Goal: Information Seeking & Learning: Learn about a topic

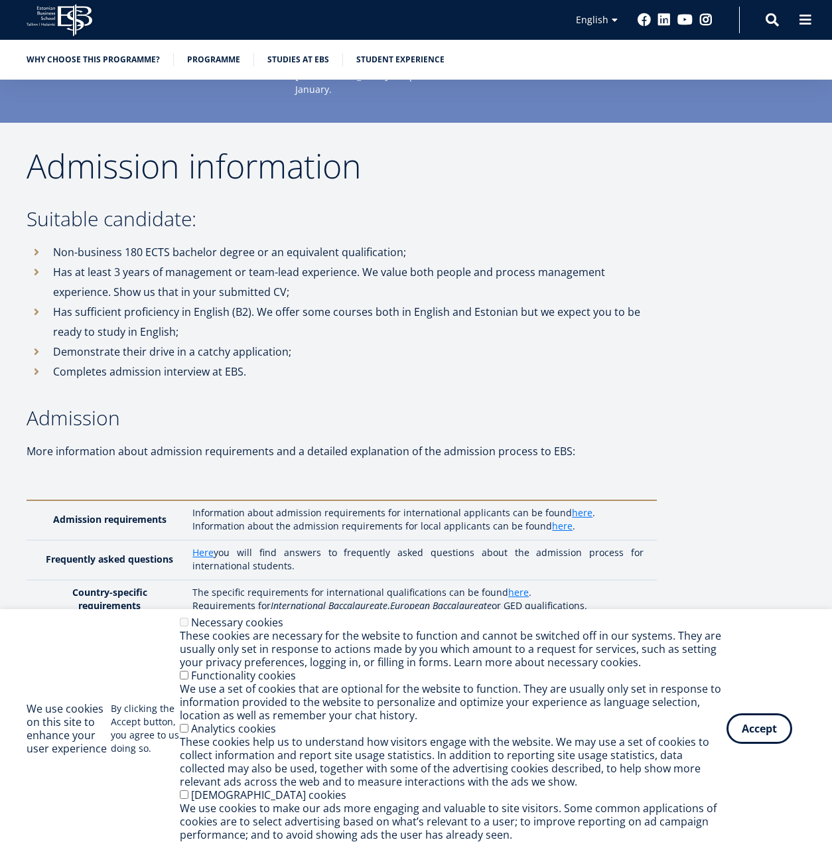
scroll to position [3522, 0]
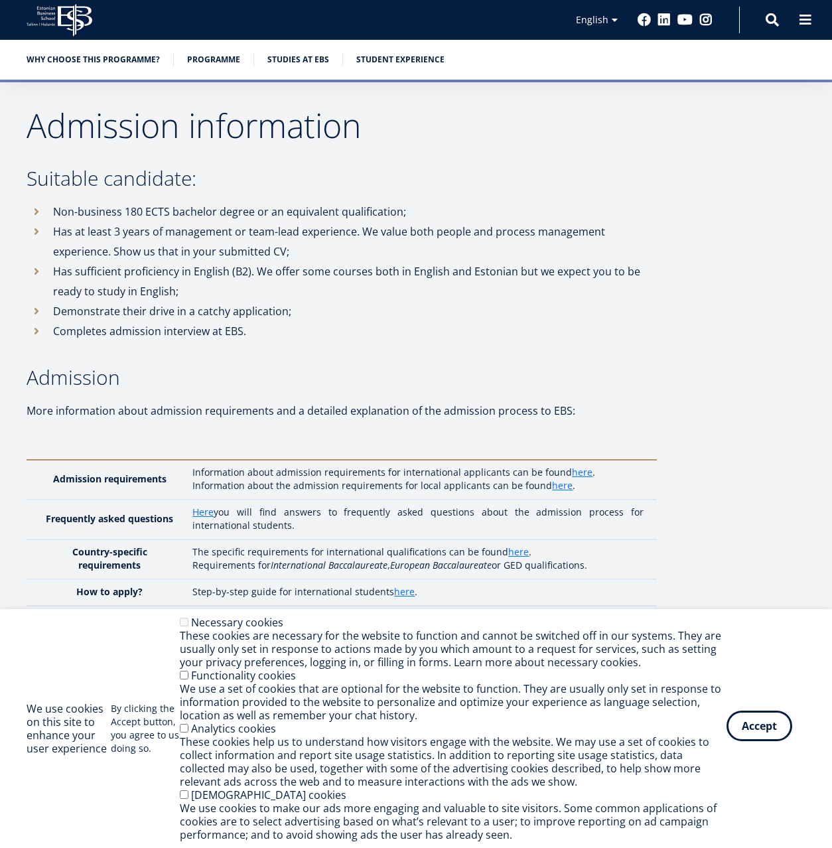
click at [749, 726] on button "Accept" at bounding box center [760, 726] width 66 height 31
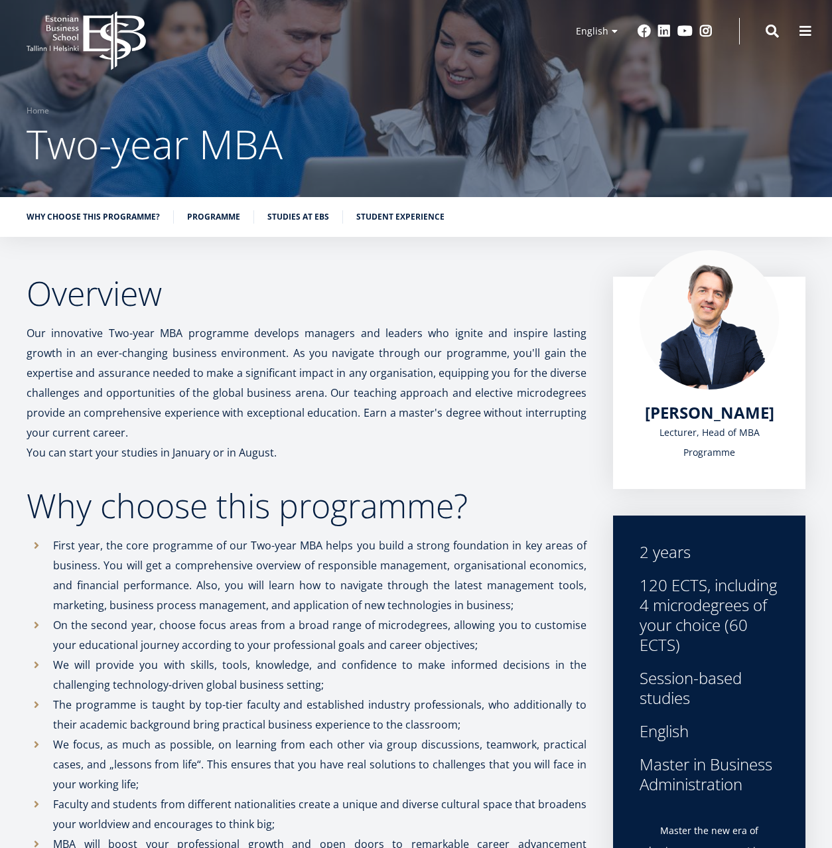
scroll to position [0, 0]
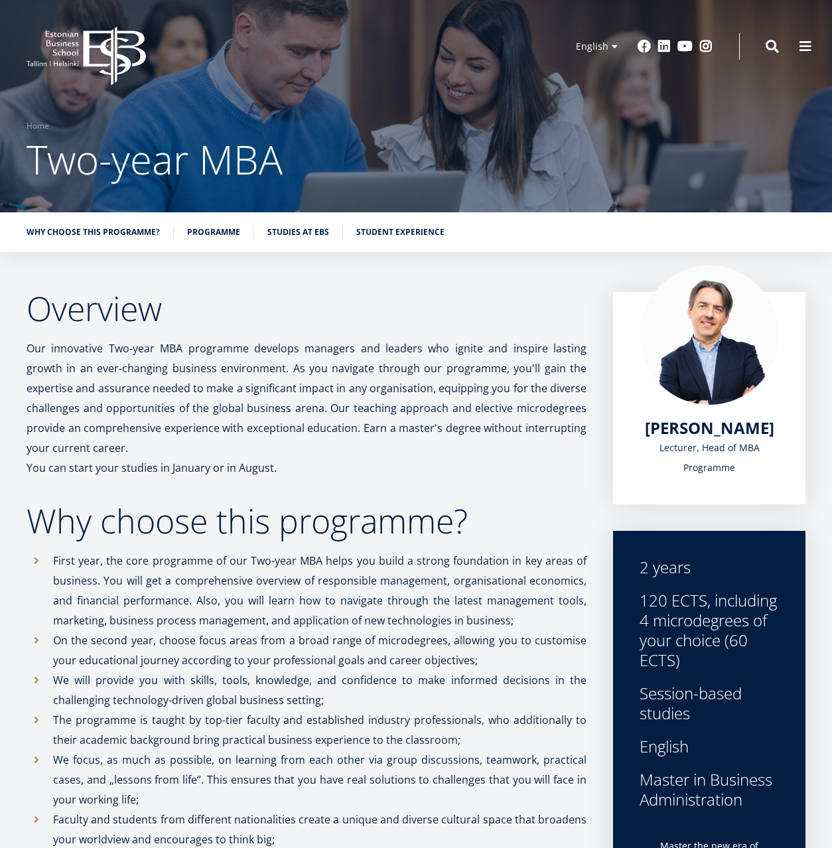
click at [95, 52] on icon "EBS Logo Created with Sketch." at bounding box center [86, 56] width 119 height 59
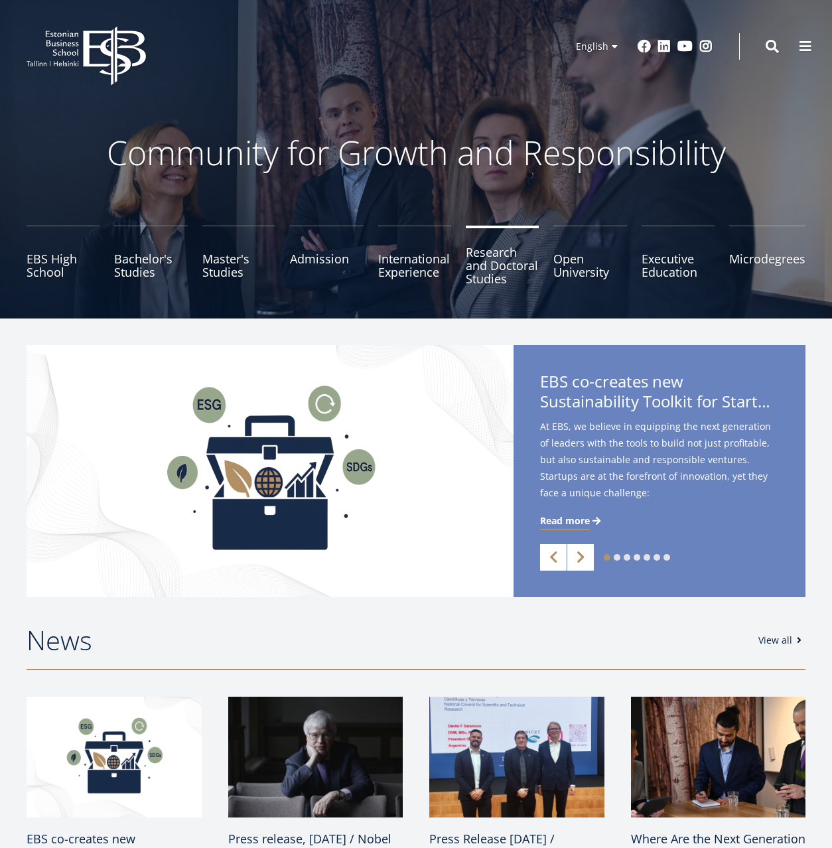
click at [493, 258] on link "Research and Doctoral Studies" at bounding box center [502, 259] width 73 height 66
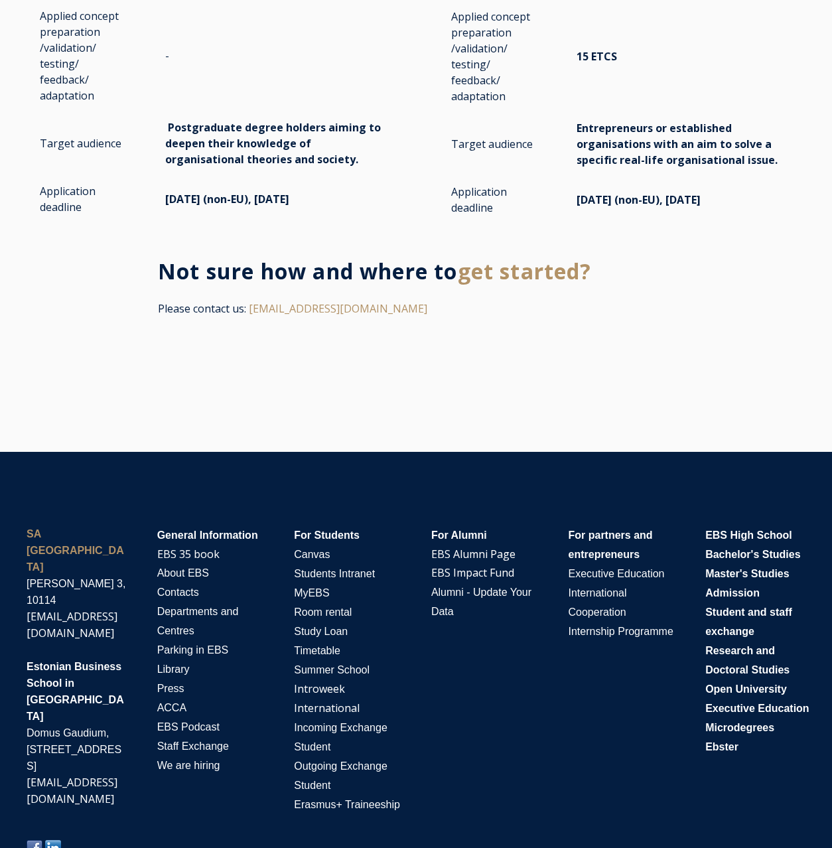
scroll to position [2645, 0]
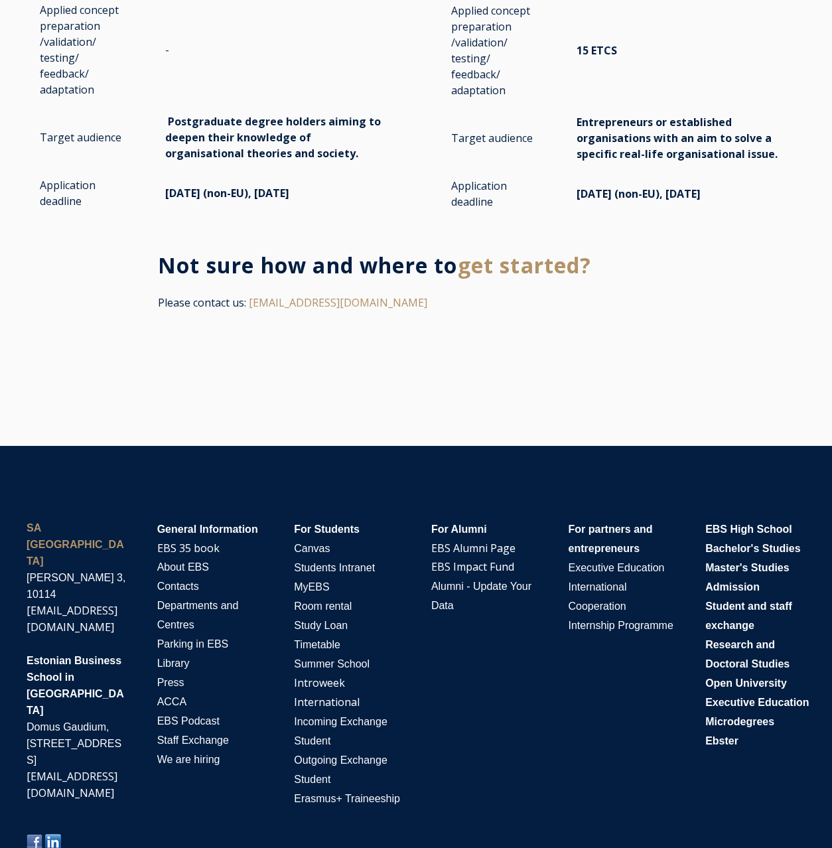
click at [467, 702] on div "SA Estonian Business School A. Lauteri 3, 10114 ebs@ebs.ee Estonian Business Sc…" at bounding box center [416, 686] width 806 height 361
click at [686, 319] on div "Not sure how and where to get started? Please contact us: doctoral@ebs.ee" at bounding box center [416, 289] width 832 height 101
click at [78, 454] on div "SA Estonian Business School A. Lauteri 3, 10114 ebs@ebs.ee Estonian Business Sc…" at bounding box center [416, 681] width 832 height 468
click at [107, 343] on div at bounding box center [416, 393] width 832 height 106
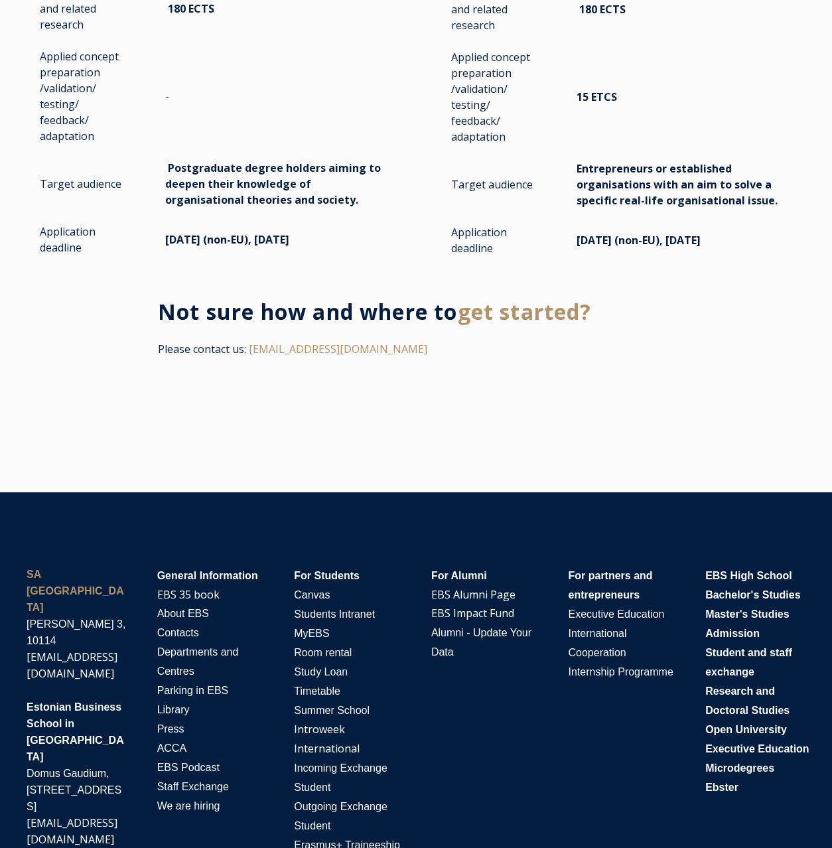
scroll to position [2518, 0]
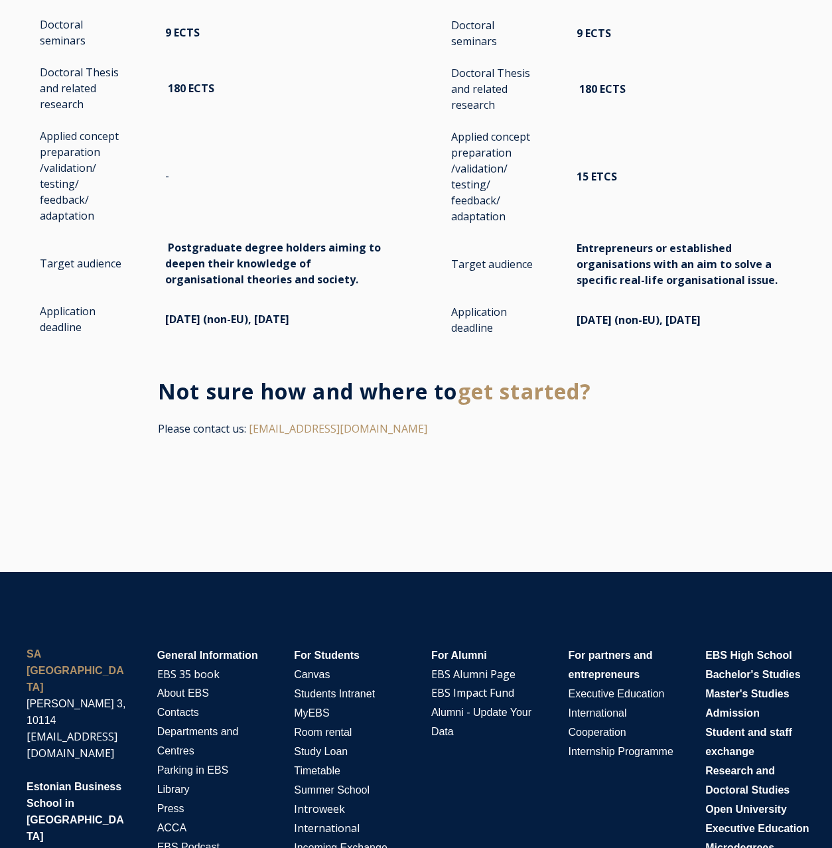
click at [570, 510] on div at bounding box center [416, 519] width 832 height 106
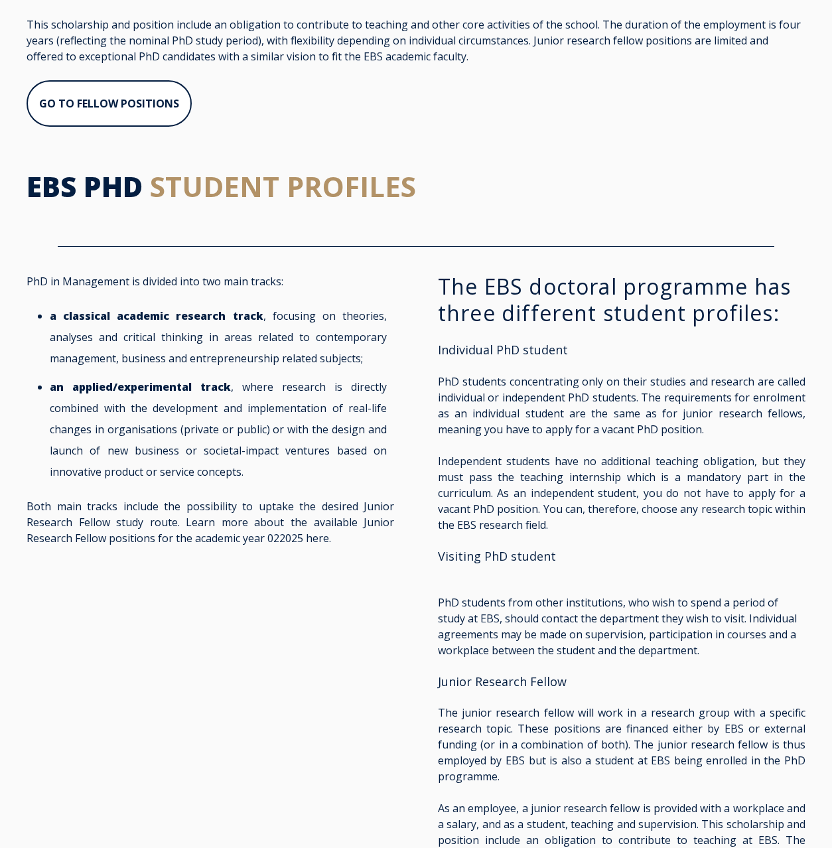
scroll to position [536, 0]
